Goal: Information Seeking & Learning: Check status

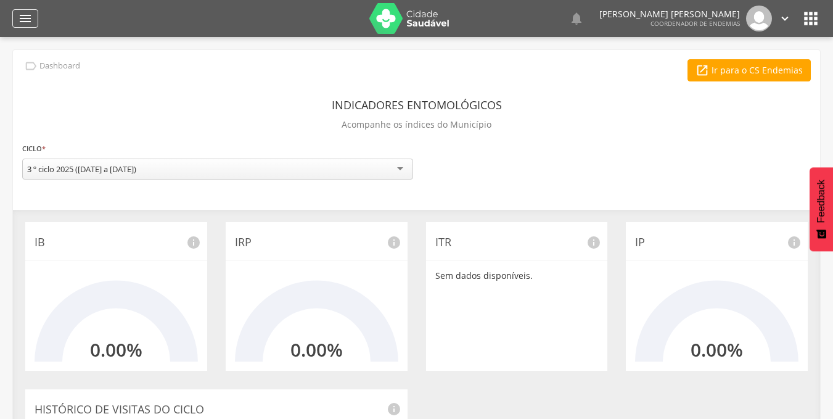
click at [38, 23] on div "" at bounding box center [25, 18] width 26 height 19
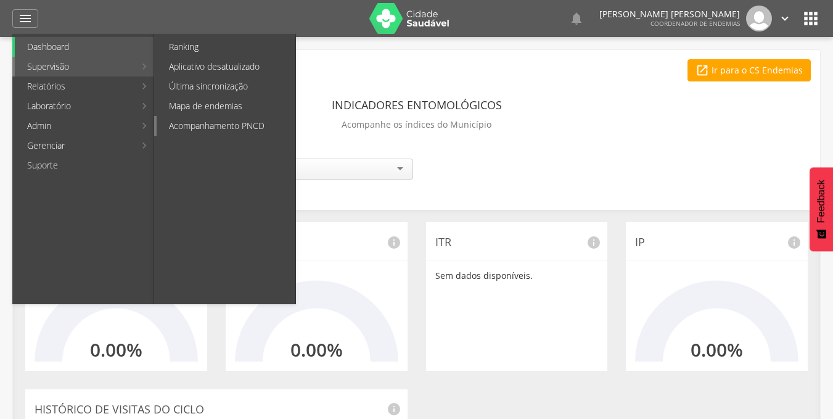
click at [192, 122] on link "Acompanhamento PNCD" at bounding box center [226, 126] width 139 height 20
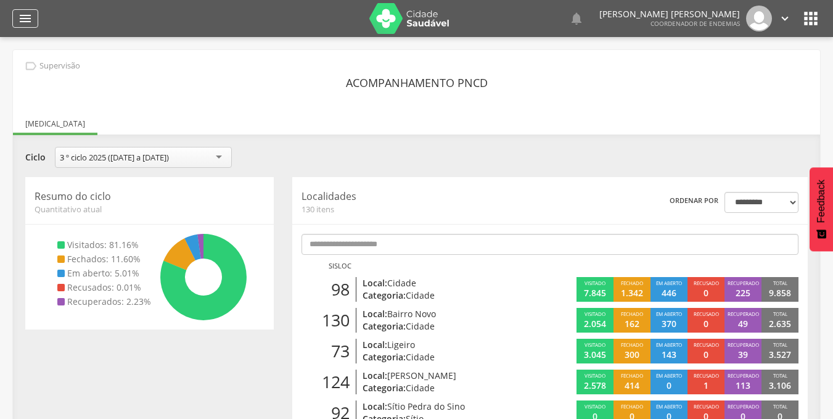
click at [31, 17] on icon "" at bounding box center [25, 18] width 15 height 15
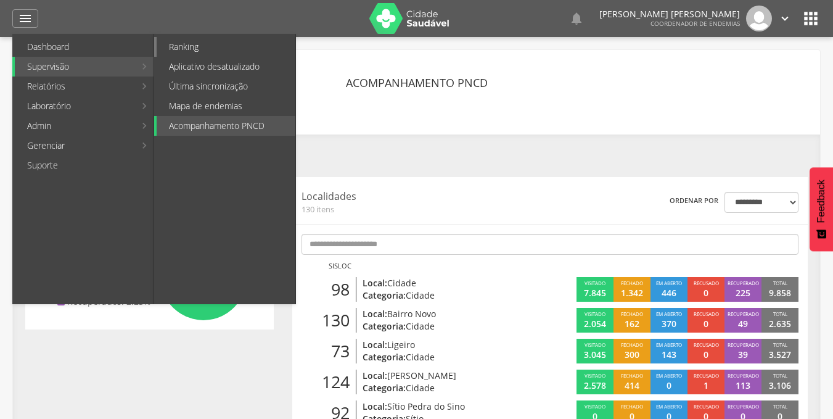
click at [223, 47] on link "Ranking" at bounding box center [226, 47] width 139 height 20
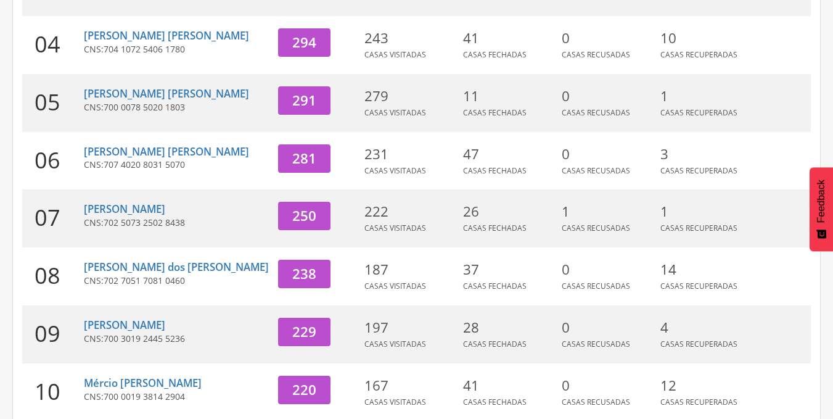
scroll to position [438, 0]
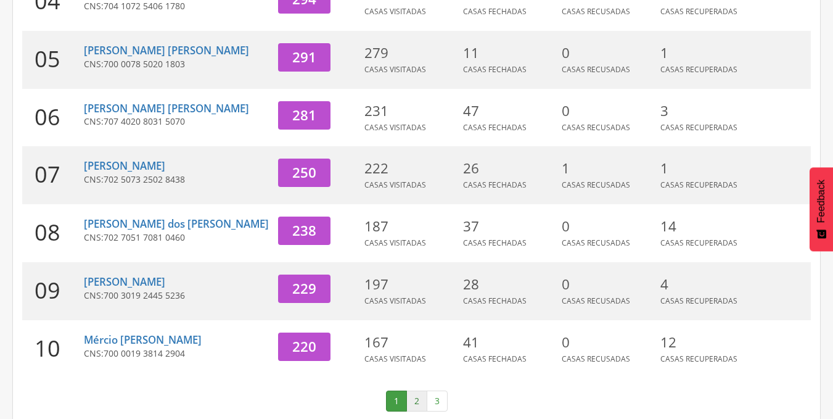
click at [414, 391] on link "2" at bounding box center [417, 401] width 21 height 21
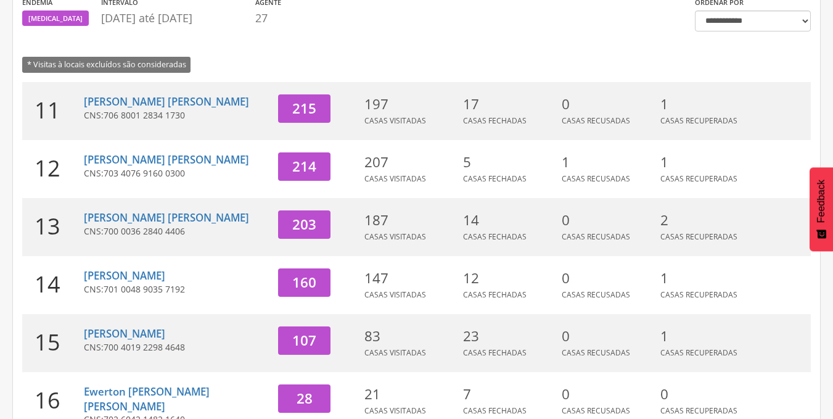
scroll to position [139, 0]
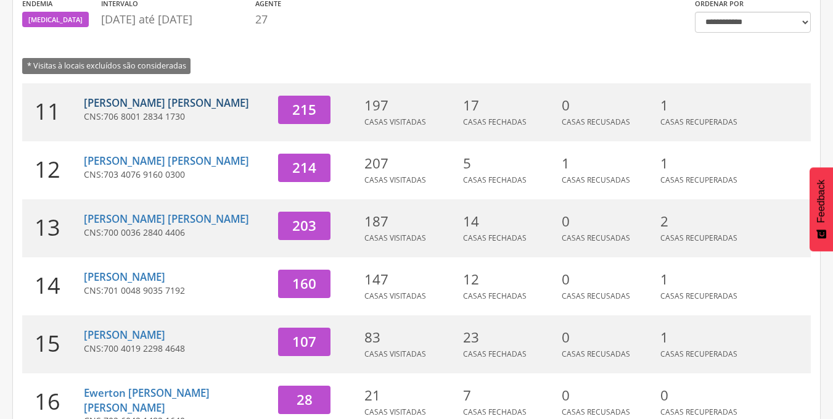
click at [136, 102] on link "[PERSON_NAME] [PERSON_NAME]" at bounding box center [166, 103] width 165 height 14
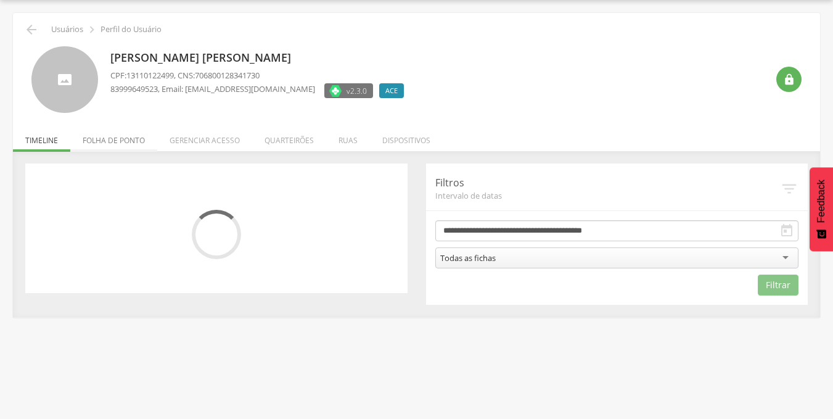
click at [121, 146] on li "Folha de ponto" at bounding box center [113, 137] width 87 height 29
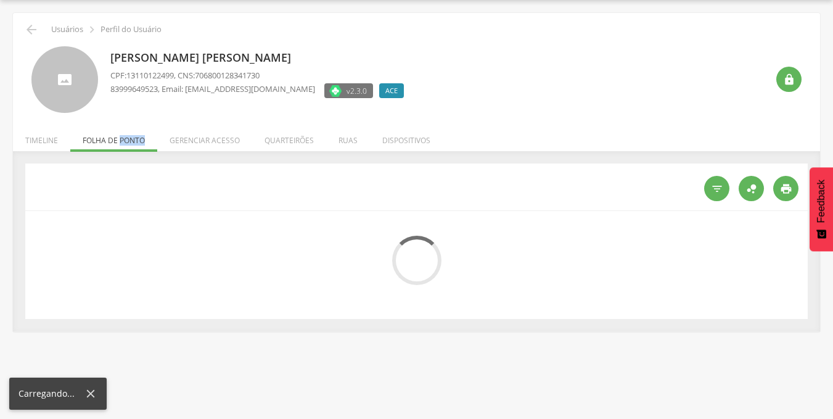
click at [121, 146] on ul "Início Produtividade Timeline Folha de ponto Remapeamento Gerenciar acesso Quar…" at bounding box center [417, 140] width 808 height 10
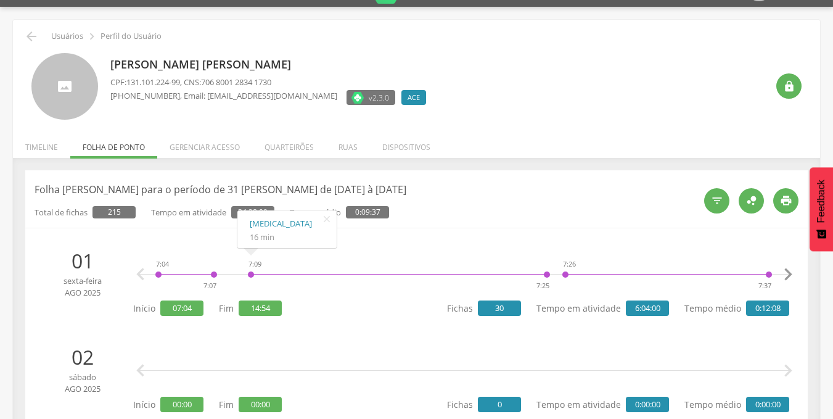
scroll to position [0, 0]
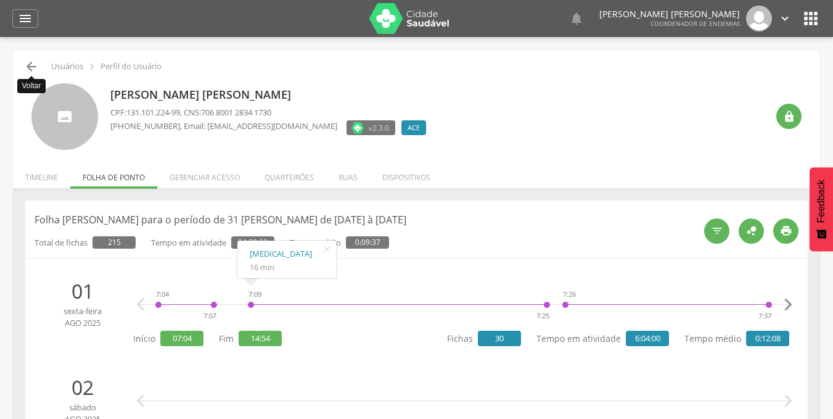
click at [35, 65] on icon "" at bounding box center [31, 66] width 15 height 15
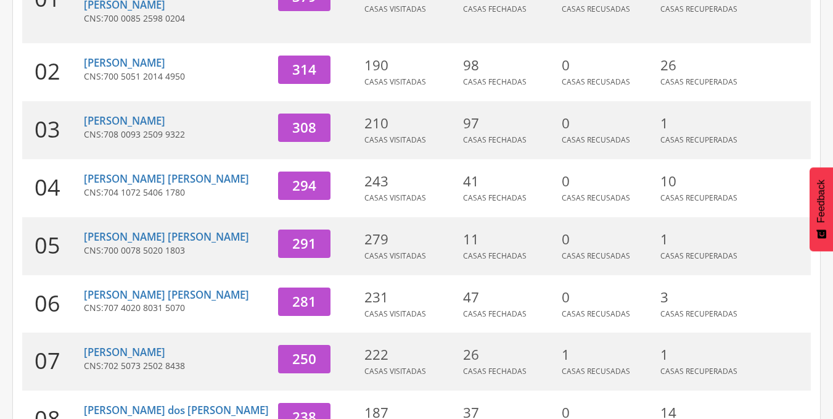
scroll to position [253, 0]
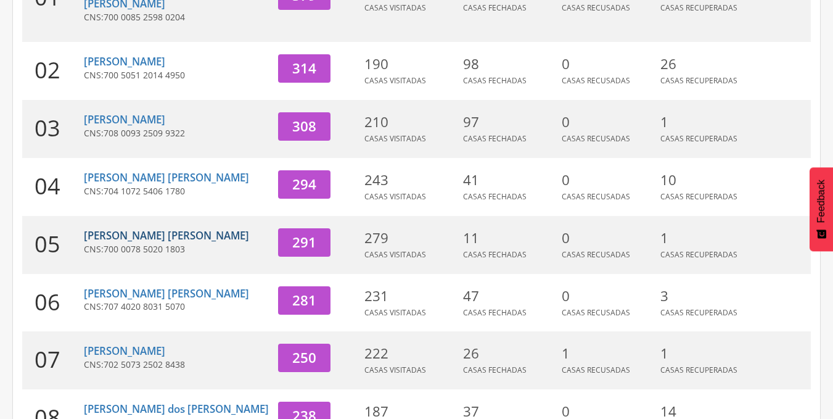
click at [163, 228] on link "[PERSON_NAME] [PERSON_NAME]" at bounding box center [166, 235] width 165 height 14
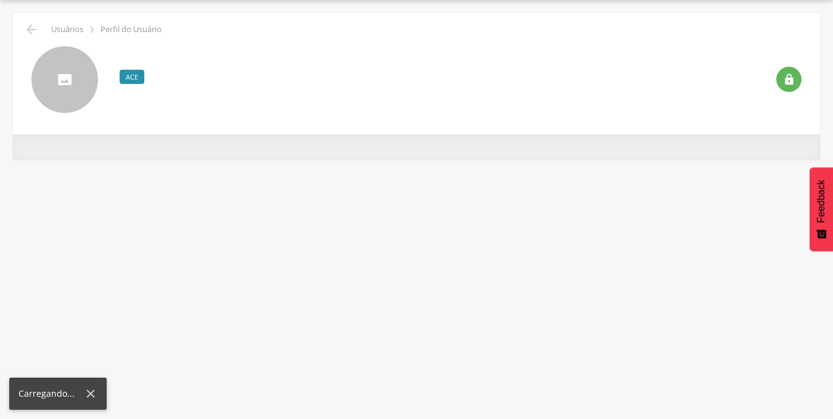
scroll to position [37, 0]
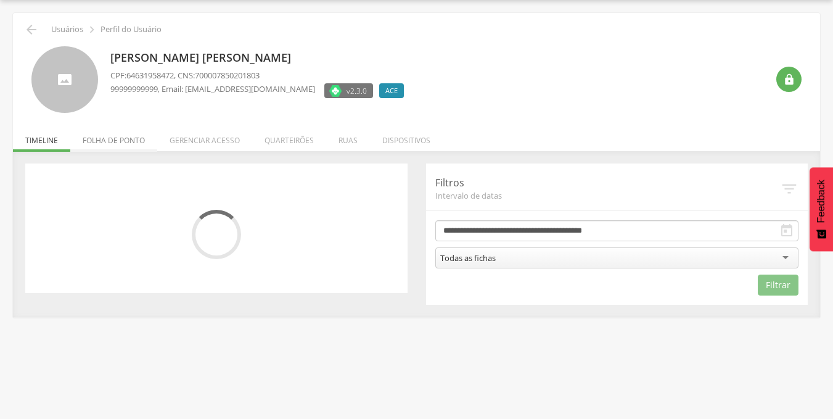
click at [115, 139] on li "Folha de ponto" at bounding box center [113, 137] width 87 height 29
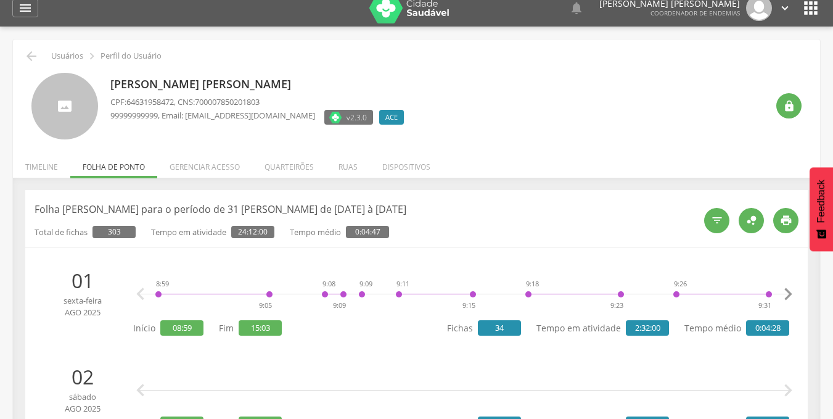
scroll to position [0, 0]
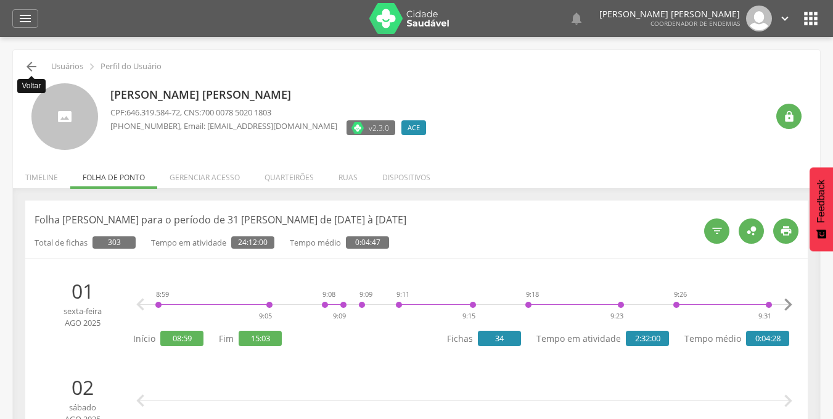
click at [33, 69] on icon "" at bounding box center [31, 66] width 15 height 15
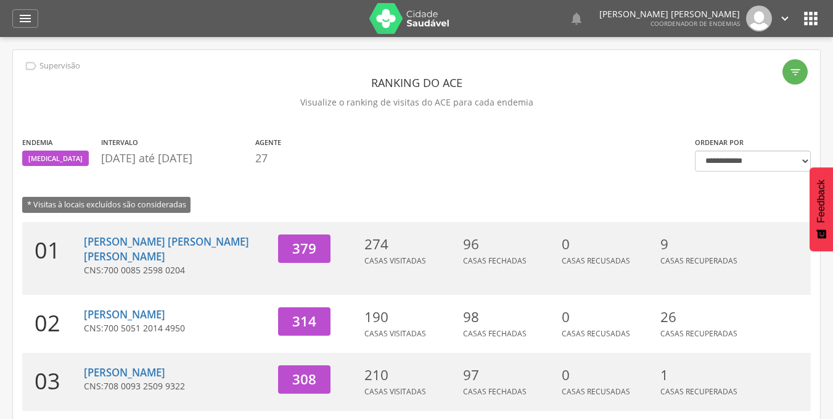
click at [28, 15] on icon "" at bounding box center [25, 18] width 15 height 15
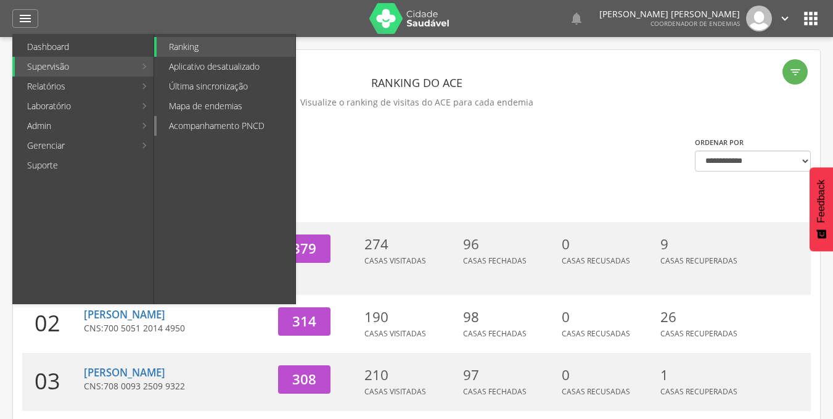
click at [236, 127] on link "Acompanhamento PNCD" at bounding box center [226, 126] width 139 height 20
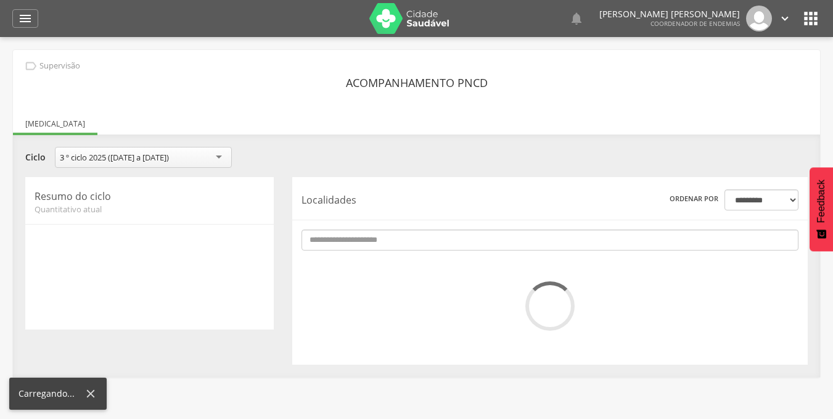
scroll to position [37, 0]
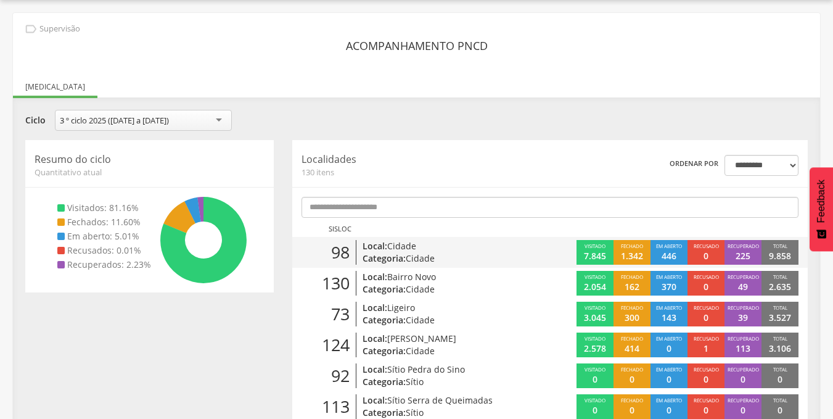
click at [421, 249] on p "Local: Cidade" at bounding box center [444, 246] width 163 height 12
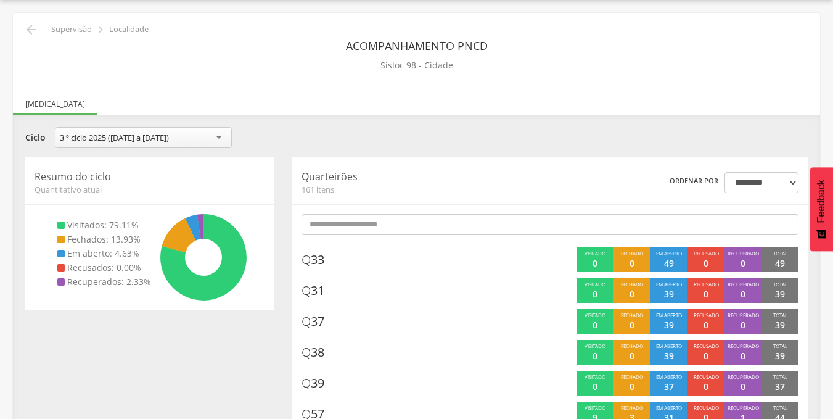
click at [502, 109] on ul "[MEDICAL_DATA]" at bounding box center [417, 104] width 808 height 10
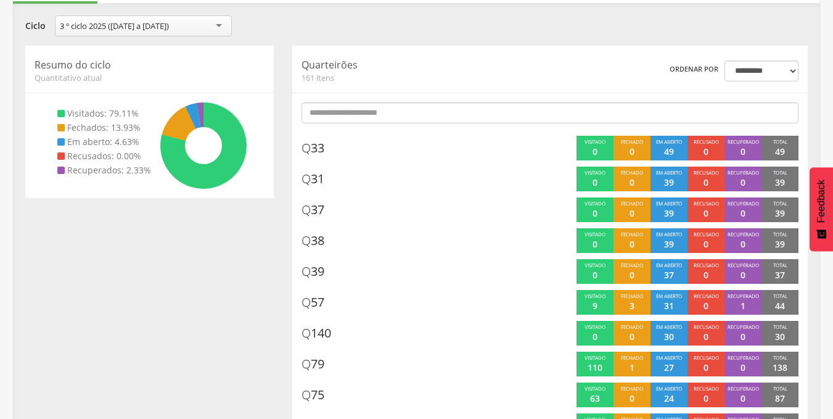
scroll to position [149, 0]
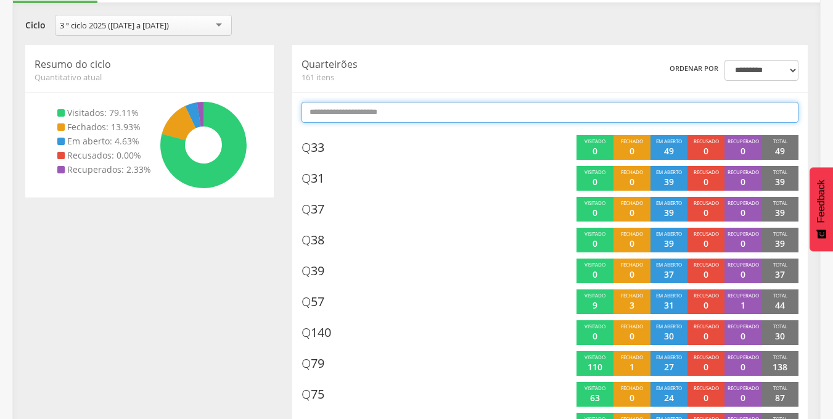
click at [449, 108] on input "text" at bounding box center [550, 112] width 497 height 21
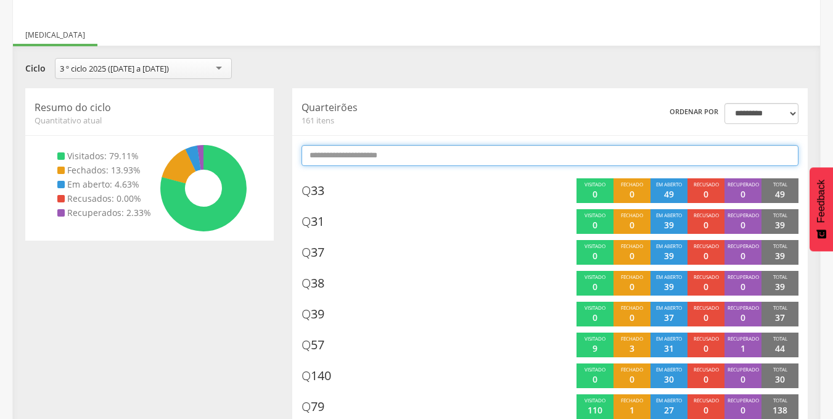
scroll to position [0, 0]
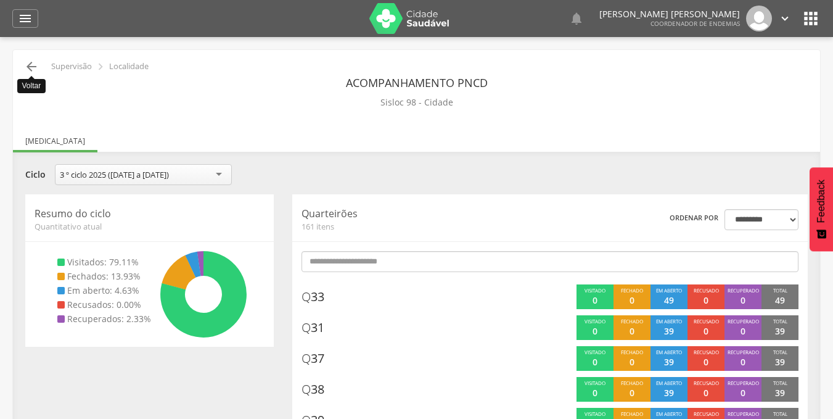
click at [36, 69] on icon "" at bounding box center [31, 66] width 15 height 15
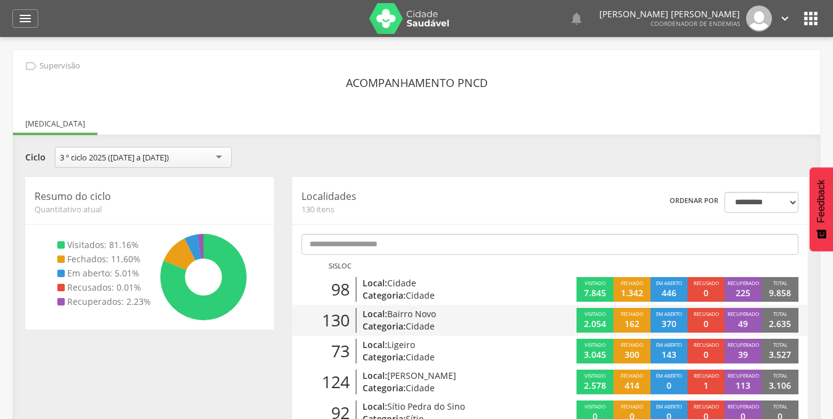
click at [455, 316] on p "Local: Bairro Novo" at bounding box center [444, 314] width 163 height 12
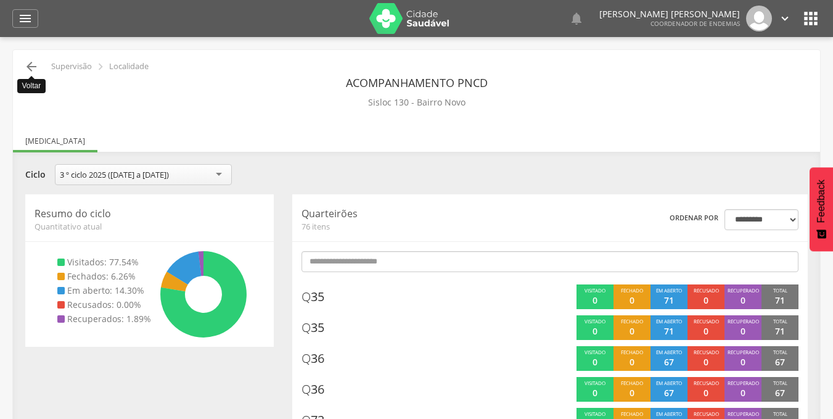
click at [36, 68] on icon "" at bounding box center [31, 66] width 15 height 15
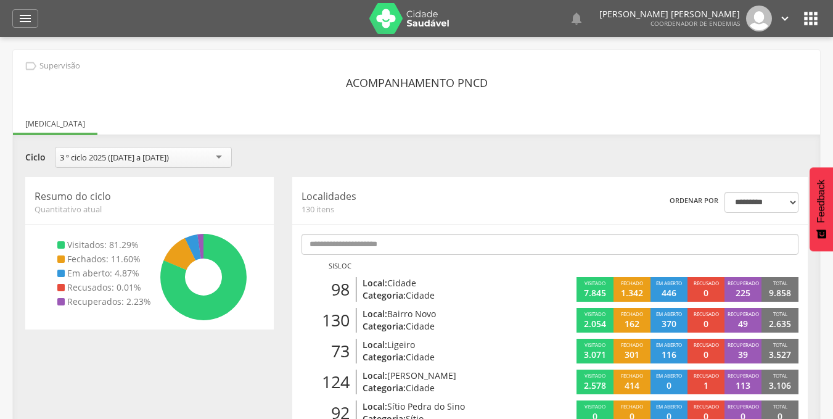
scroll to position [5, 0]
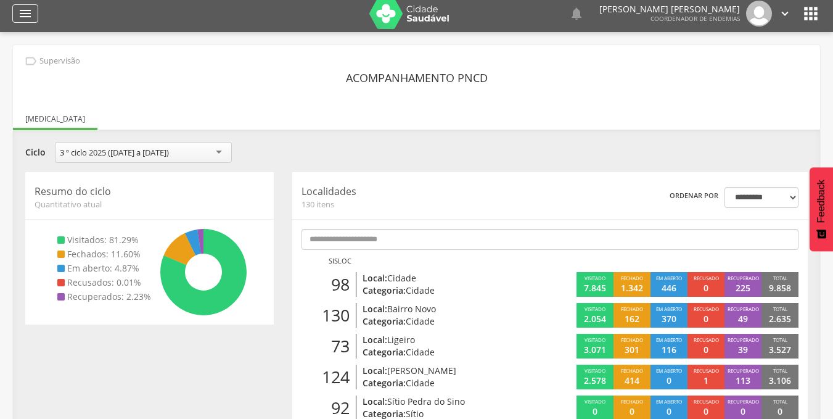
click at [30, 16] on icon "" at bounding box center [25, 13] width 15 height 15
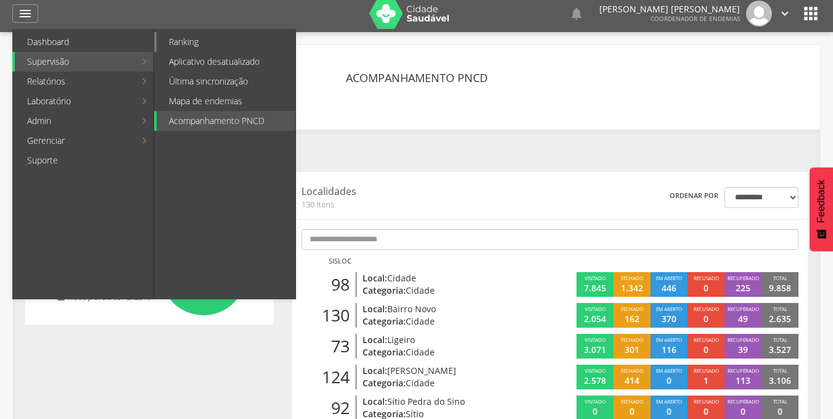
click at [214, 46] on link "Ranking" at bounding box center [226, 42] width 139 height 20
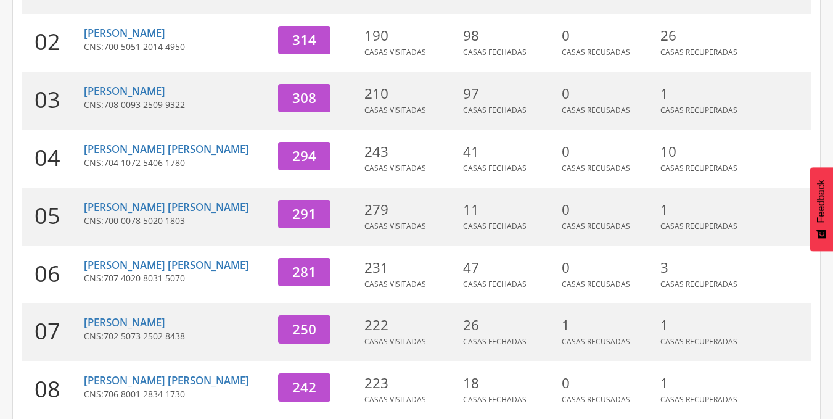
scroll to position [283, 0]
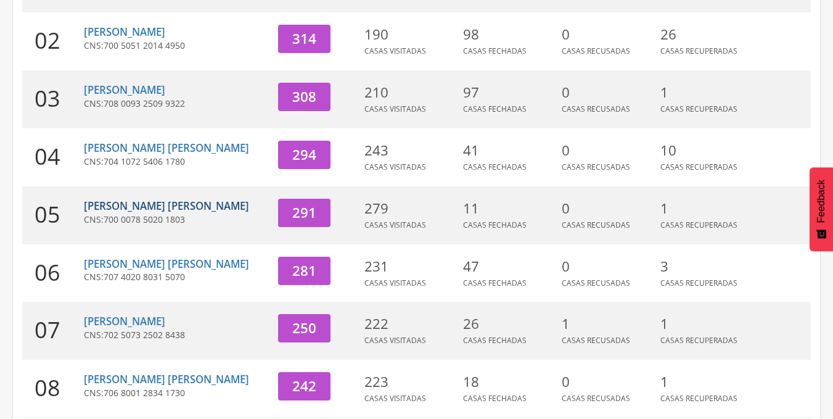
click at [152, 199] on link "[PERSON_NAME] [PERSON_NAME]" at bounding box center [166, 206] width 165 height 14
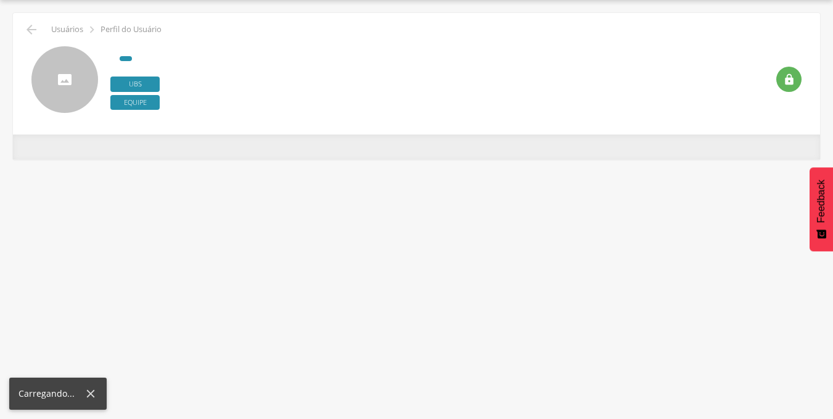
scroll to position [37, 0]
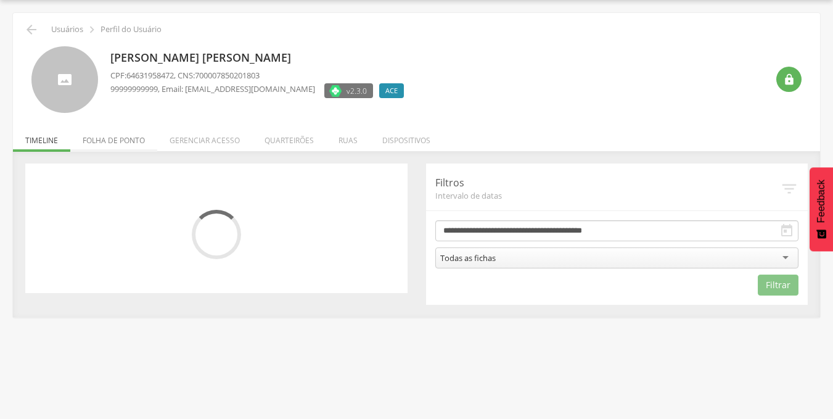
click at [115, 136] on li "Folha de ponto" at bounding box center [113, 137] width 87 height 29
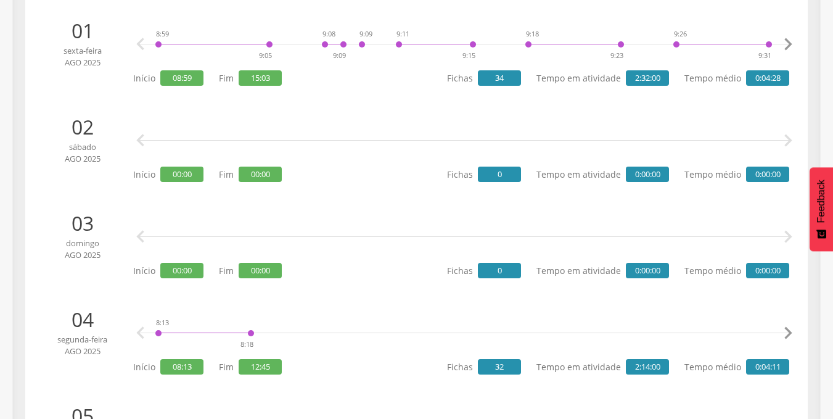
scroll to position [0, 0]
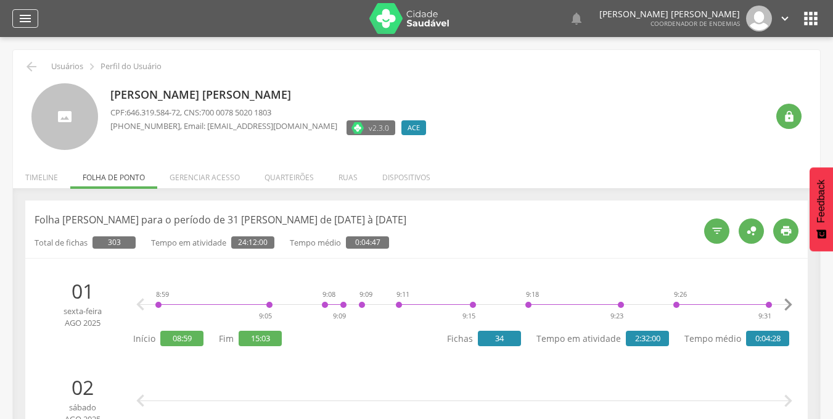
click at [20, 15] on icon "" at bounding box center [25, 18] width 15 height 15
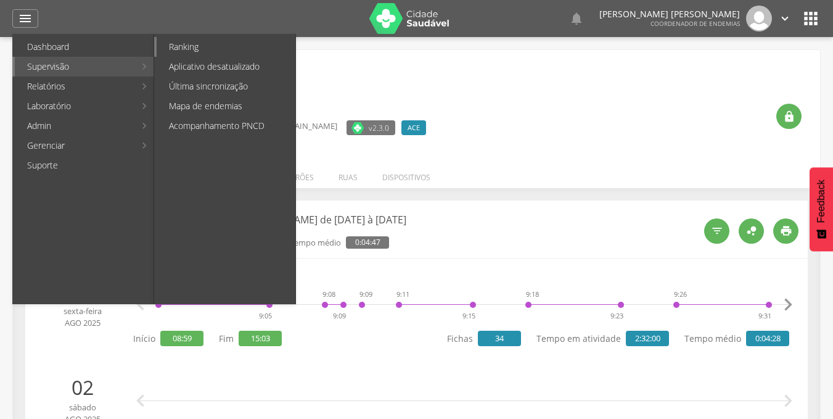
click at [212, 51] on link "Ranking" at bounding box center [226, 47] width 139 height 20
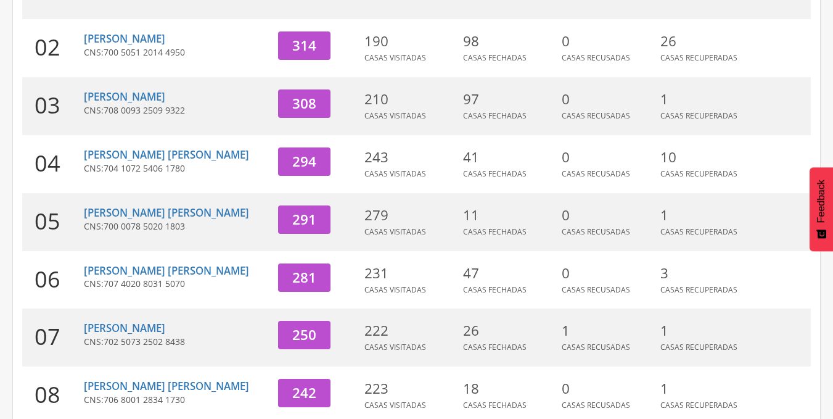
scroll to position [438, 0]
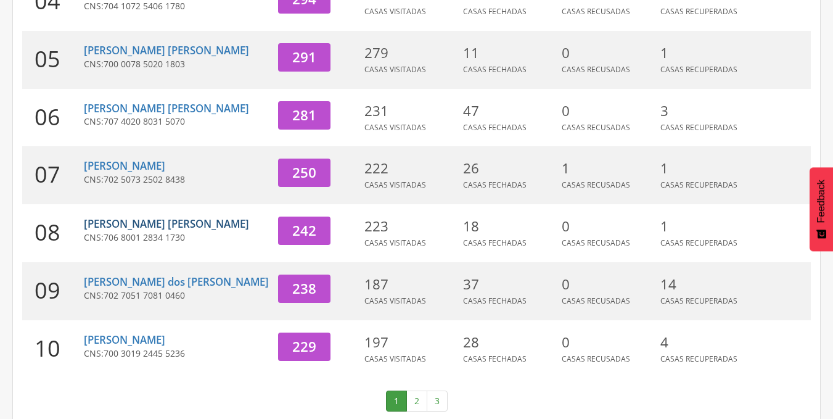
click at [162, 217] on link "[PERSON_NAME] [PERSON_NAME]" at bounding box center [166, 224] width 165 height 14
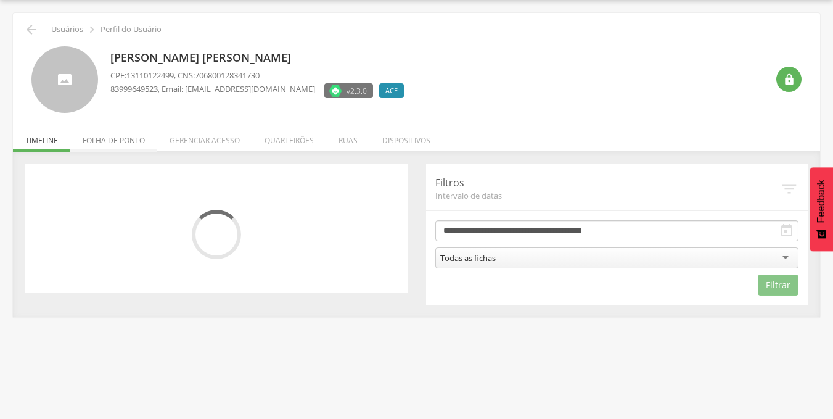
click at [128, 147] on li "Folha de ponto" at bounding box center [113, 137] width 87 height 29
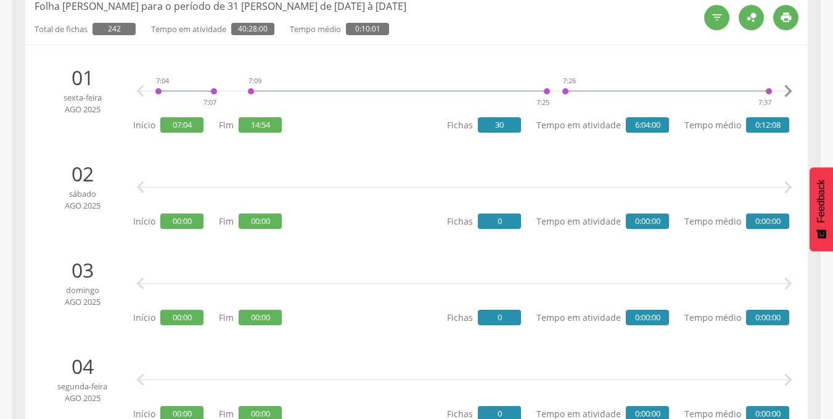
scroll to position [0, 0]
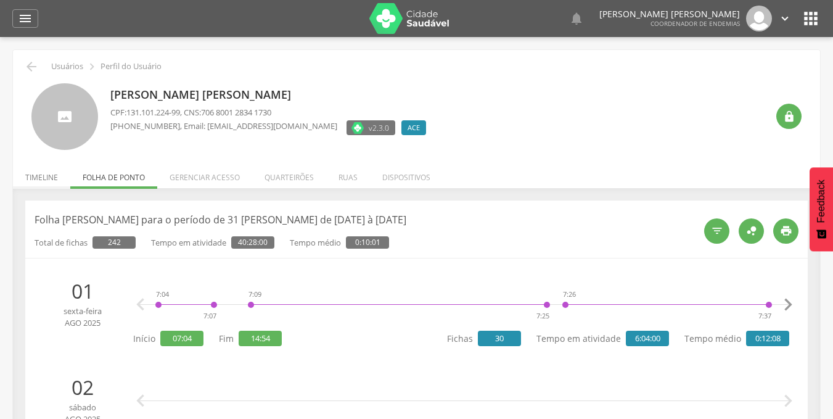
click at [45, 173] on li "Timeline" at bounding box center [41, 174] width 57 height 29
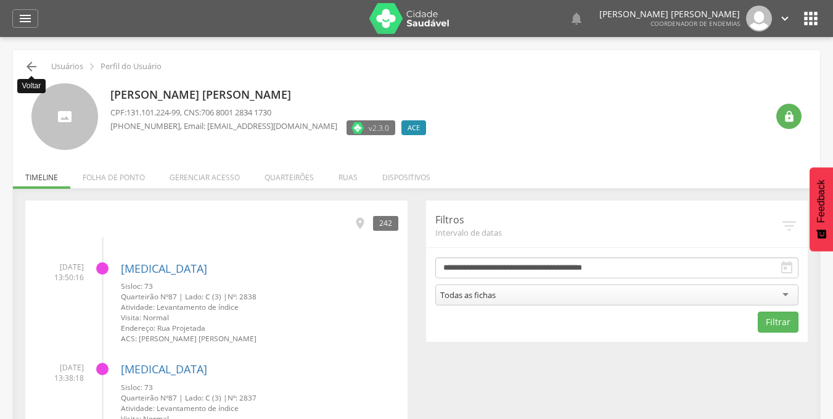
click at [29, 62] on icon "" at bounding box center [31, 66] width 15 height 15
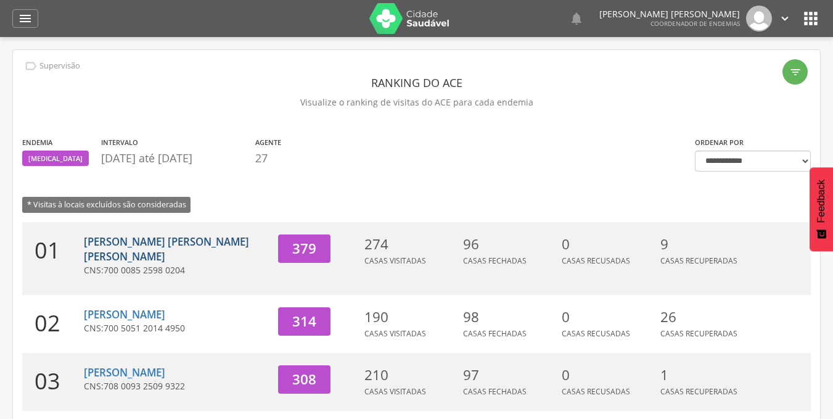
click at [167, 239] on link "[PERSON_NAME] [PERSON_NAME] [PERSON_NAME]" at bounding box center [166, 248] width 165 height 29
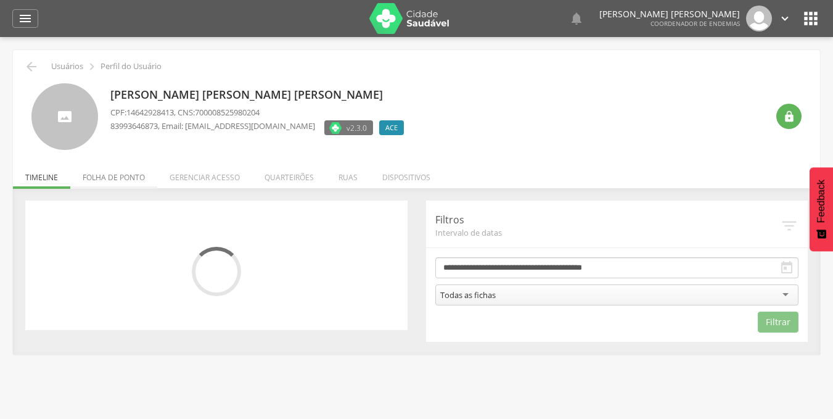
click at [125, 173] on li "Folha de ponto" at bounding box center [113, 174] width 87 height 29
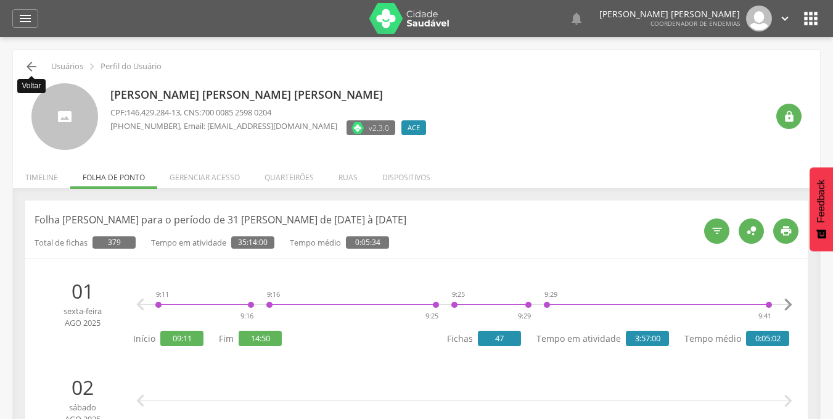
click at [34, 67] on icon "" at bounding box center [31, 66] width 15 height 15
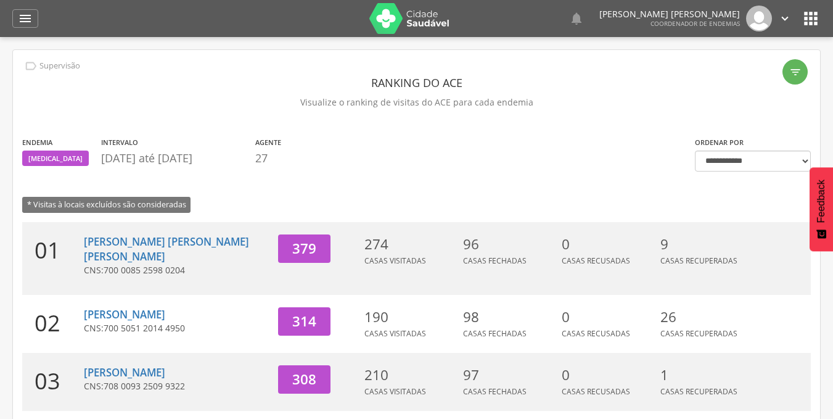
click at [783, 19] on icon "" at bounding box center [786, 19] width 14 height 14
click at [735, 67] on link "Sair" at bounding box center [742, 71] width 97 height 15
